Goal: Information Seeking & Learning: Learn about a topic

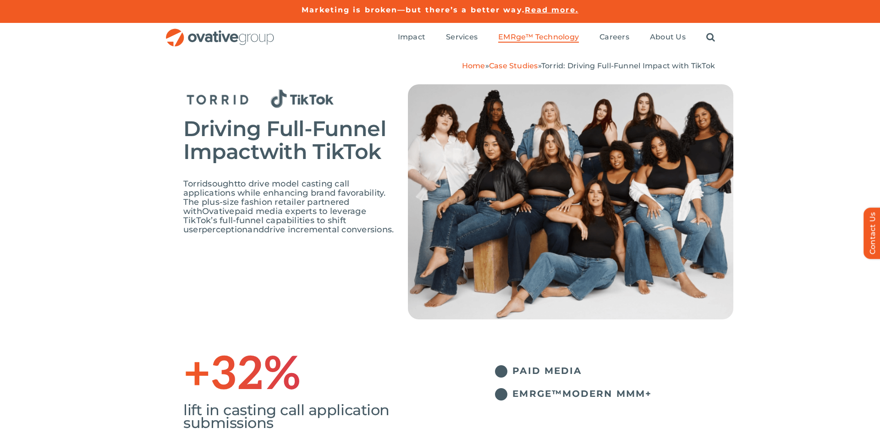
click at [553, 39] on span "EMRge™ Technology" at bounding box center [538, 37] width 81 height 9
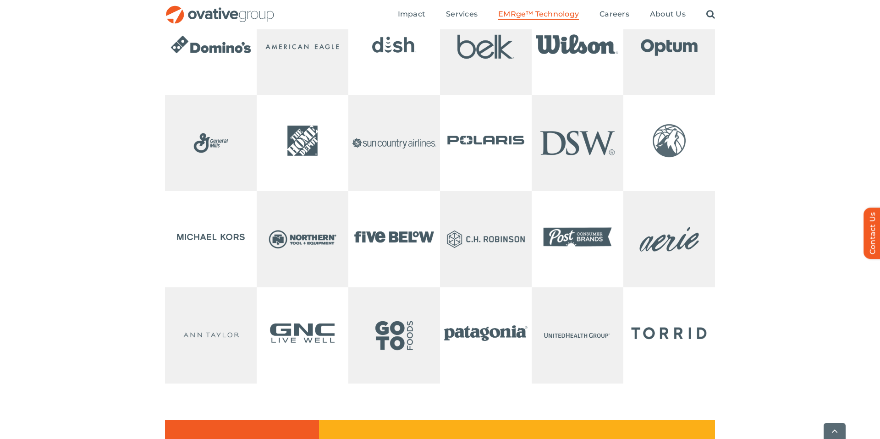
scroll to position [1912, 0]
drag, startPoint x: 295, startPoint y: 173, endPoint x: 313, endPoint y: 174, distance: 18.3
click at [295, 173] on img at bounding box center [303, 140] width 92 height 92
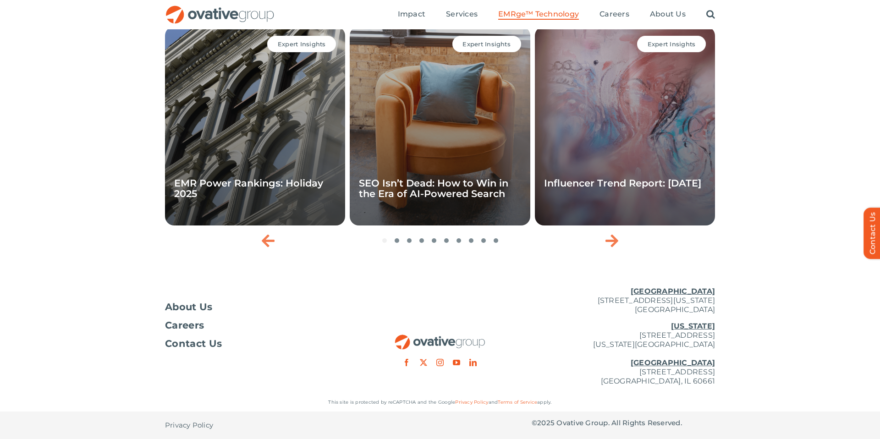
scroll to position [3005, 0]
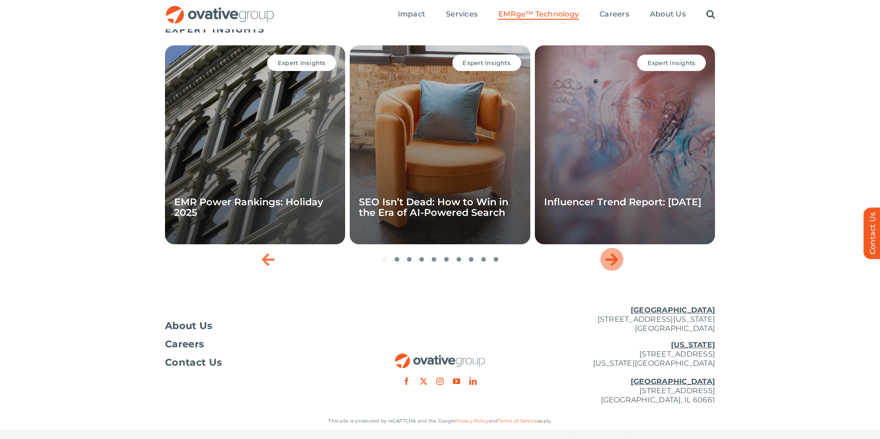
click at [613, 267] on icon "Next slide" at bounding box center [611, 259] width 13 height 15
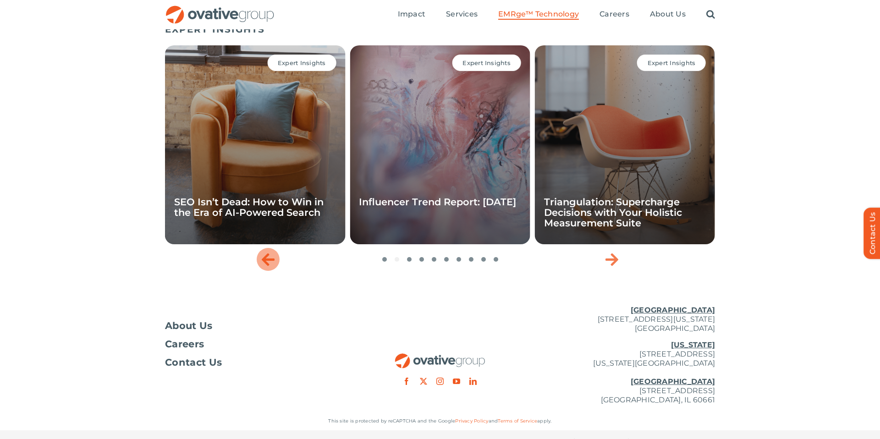
click at [274, 267] on icon "Previous slide" at bounding box center [268, 259] width 13 height 15
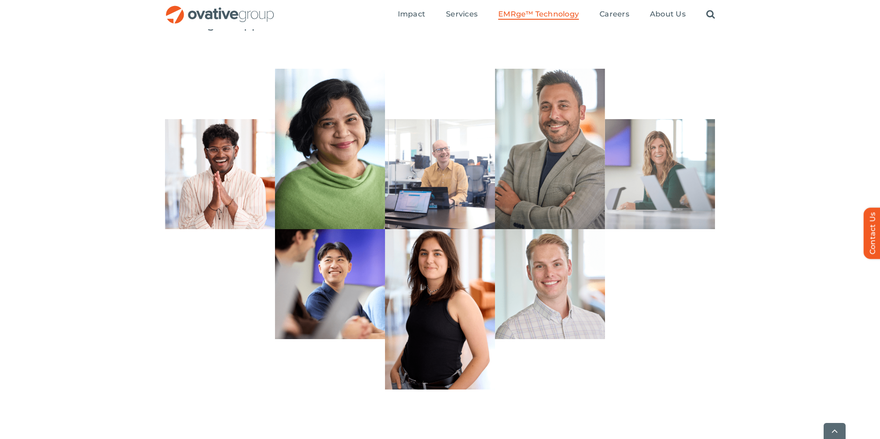
scroll to position [2615, 0]
